Goal: Task Accomplishment & Management: Use online tool/utility

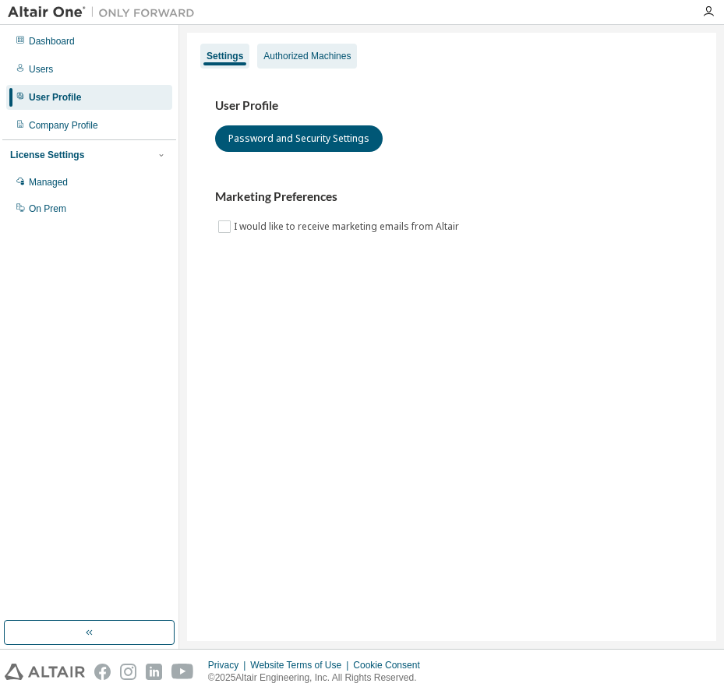
click at [301, 52] on div "Authorized Machines" at bounding box center [306, 56] width 87 height 12
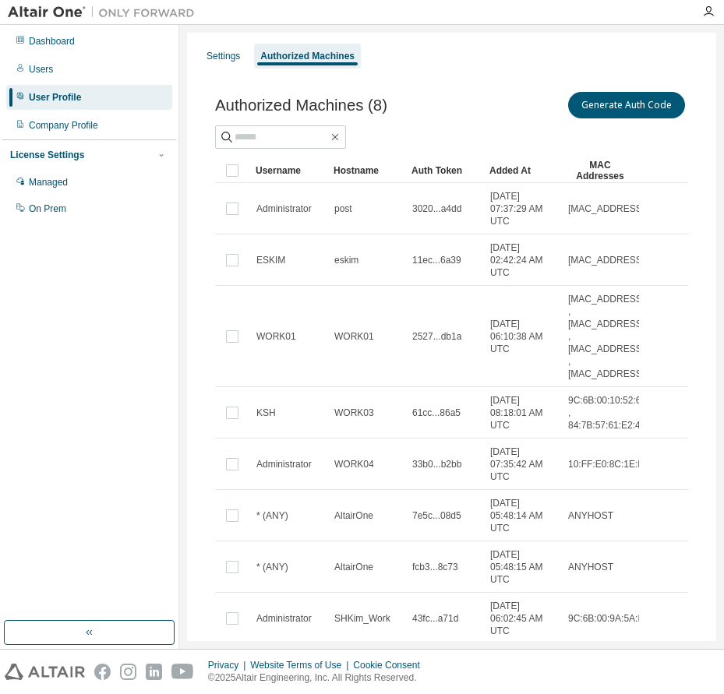
scroll to position [85, 0]
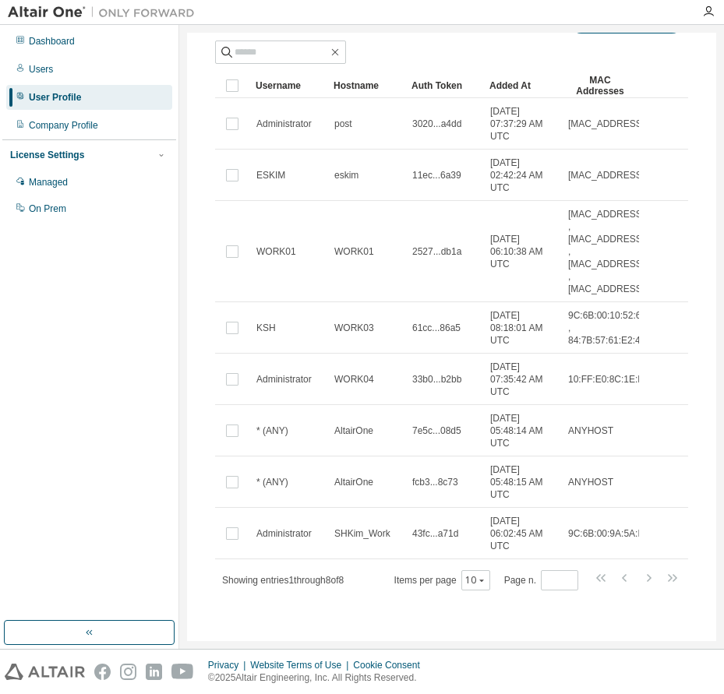
drag, startPoint x: 707, startPoint y: 404, endPoint x: 715, endPoint y: 342, distance: 62.0
click at [715, 342] on div "Settings Authorized Machines Authorized Machines (8) Generate Auth Code Clear L…" at bounding box center [451, 337] width 529 height 608
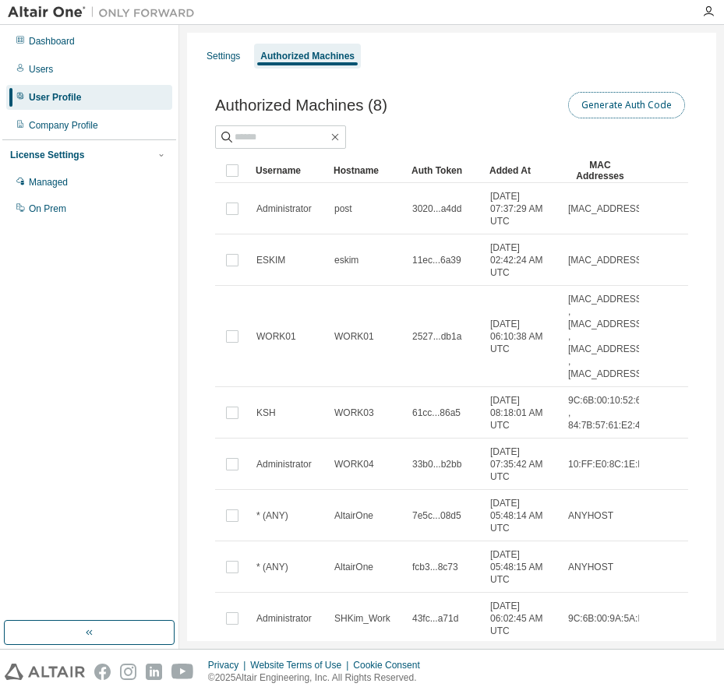
click at [614, 102] on button "Generate Auth Code" at bounding box center [626, 105] width 117 height 26
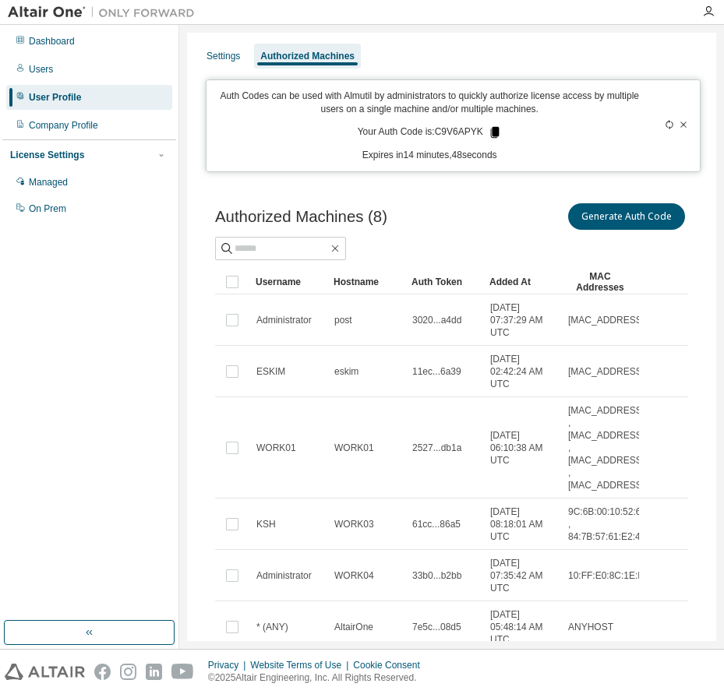
click at [490, 132] on icon at bounding box center [494, 132] width 9 height 11
click at [710, 12] on icon "button" at bounding box center [708, 11] width 12 height 12
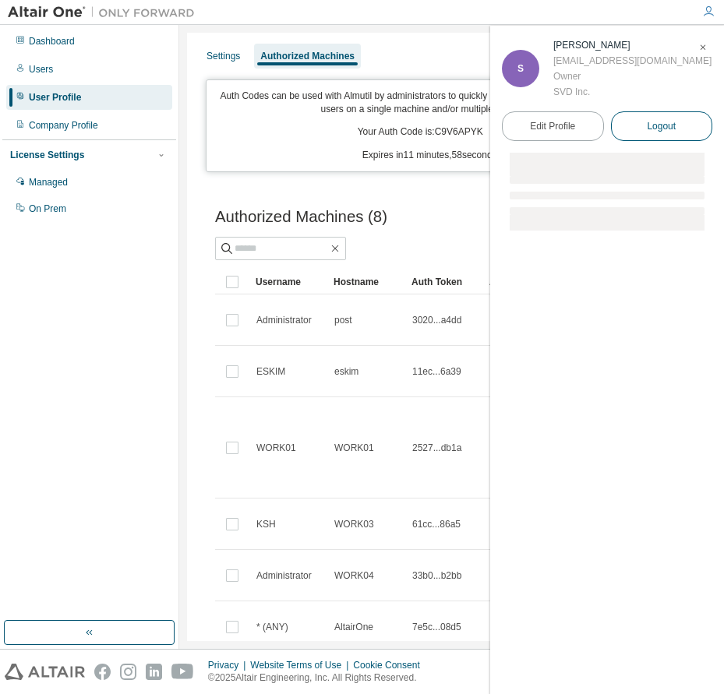
click at [664, 130] on span "Logout" at bounding box center [661, 126] width 29 height 16
